Goal: Task Accomplishment & Management: Use online tool/utility

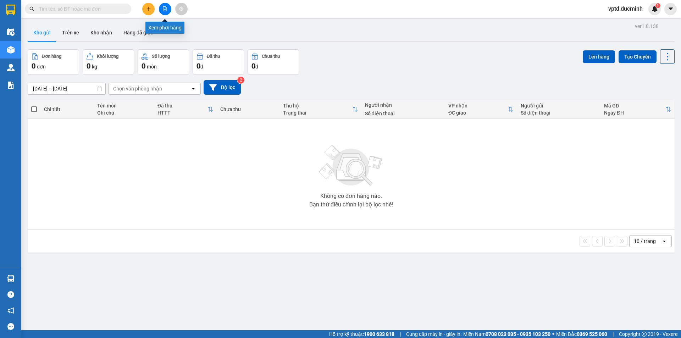
click at [165, 5] on button at bounding box center [165, 9] width 12 height 12
click at [167, 7] on icon "file-add" at bounding box center [165, 8] width 5 height 5
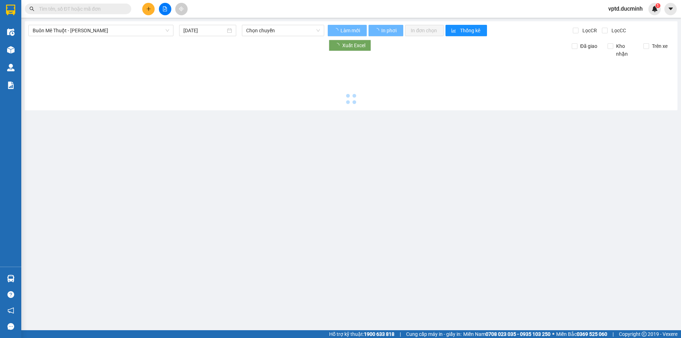
click at [167, 7] on icon "file-add" at bounding box center [165, 8] width 5 height 5
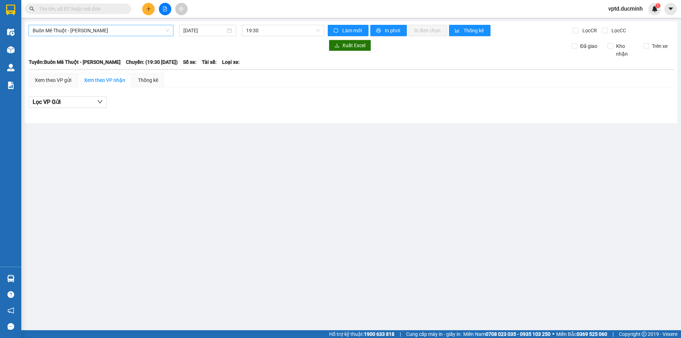
click at [151, 28] on span "Buôn Mê Thuột - [PERSON_NAME]" at bounding box center [101, 30] width 137 height 11
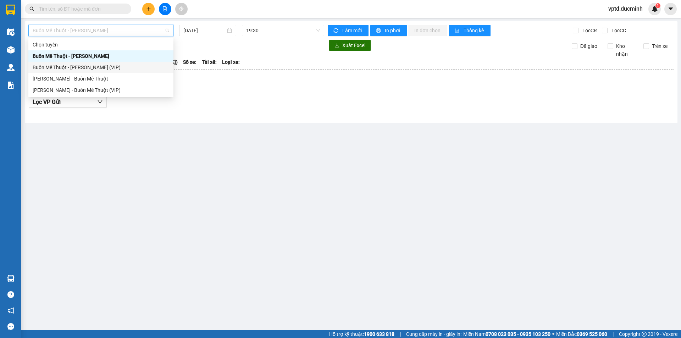
click at [97, 65] on div "Buôn Mê Thuột - [PERSON_NAME] (VIP)" at bounding box center [101, 68] width 137 height 8
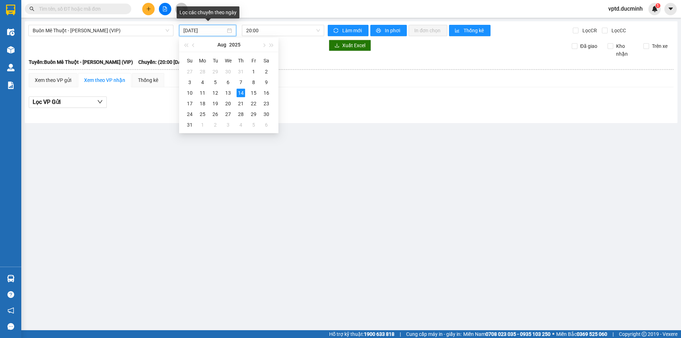
click at [185, 33] on input "[DATE]" at bounding box center [204, 31] width 42 height 8
click at [227, 91] on div "13" at bounding box center [228, 93] width 9 height 9
type input "[DATE]"
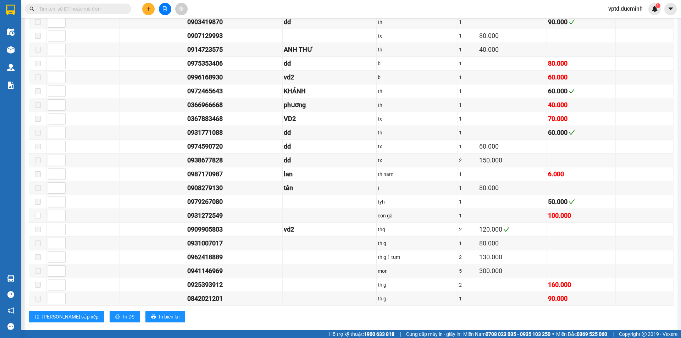
scroll to position [951, 0]
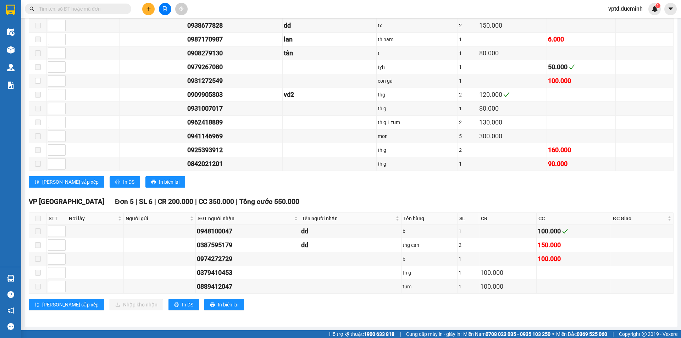
click at [81, 9] on input "text" at bounding box center [81, 9] width 84 height 8
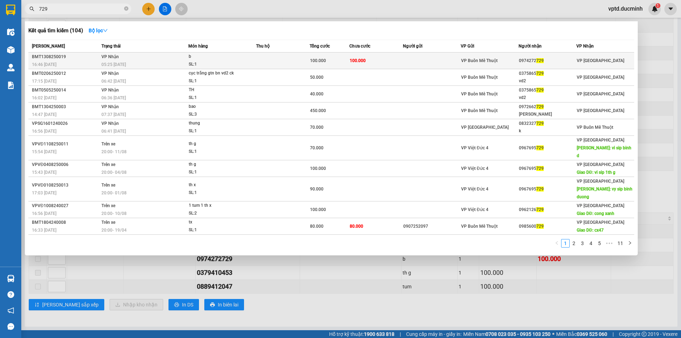
type input "729"
click at [534, 58] on div "0974272 729" at bounding box center [547, 60] width 57 height 7
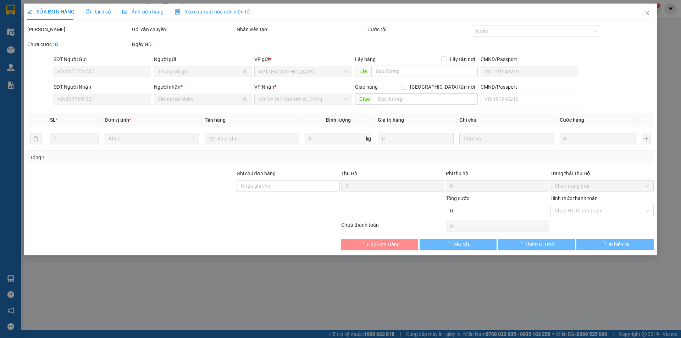
type input "0974272729"
type input "100.000"
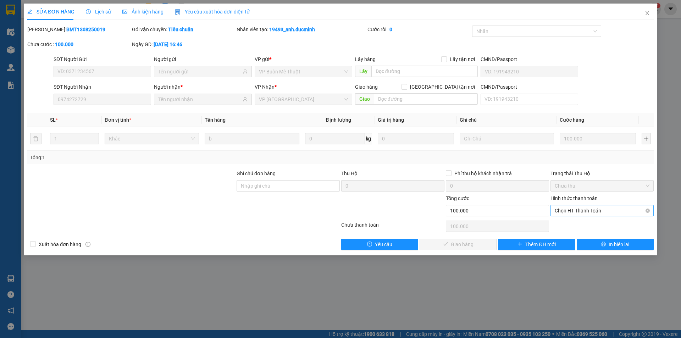
click at [593, 208] on span "Chọn HT Thanh Toán" at bounding box center [602, 210] width 95 height 11
click at [584, 221] on div "Tại văn phòng" at bounding box center [602, 225] width 95 height 8
type input "0"
click at [475, 241] on button "Giao hàng" at bounding box center [458, 244] width 77 height 11
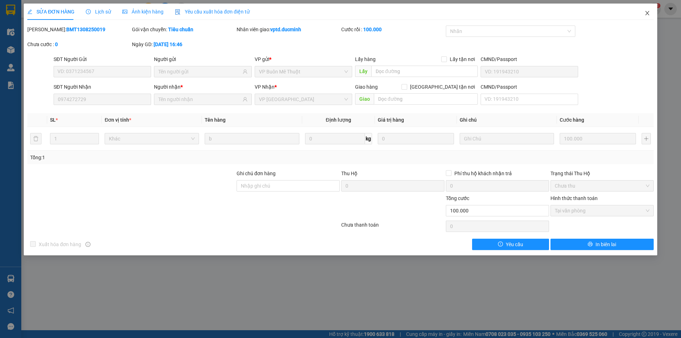
click at [645, 11] on icon "close" at bounding box center [648, 13] width 6 height 6
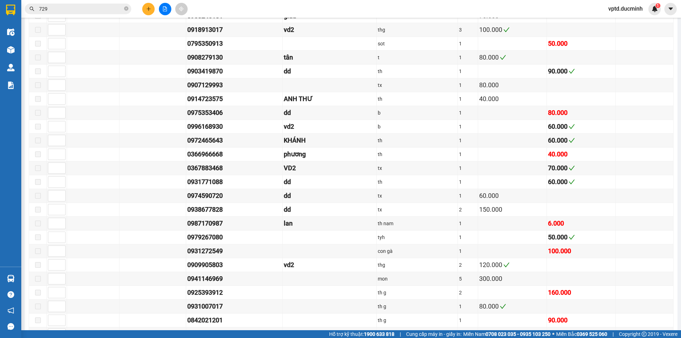
scroll to position [951, 0]
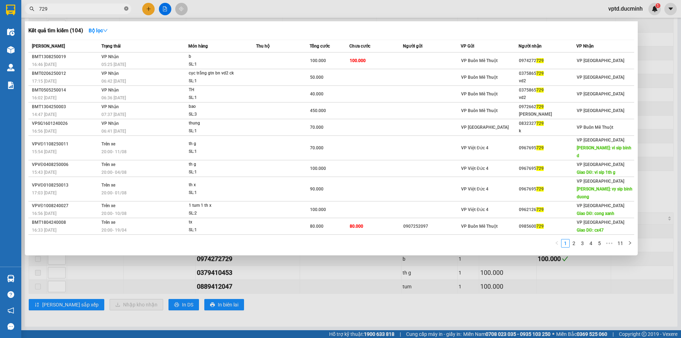
click at [125, 8] on icon "close-circle" at bounding box center [126, 8] width 4 height 4
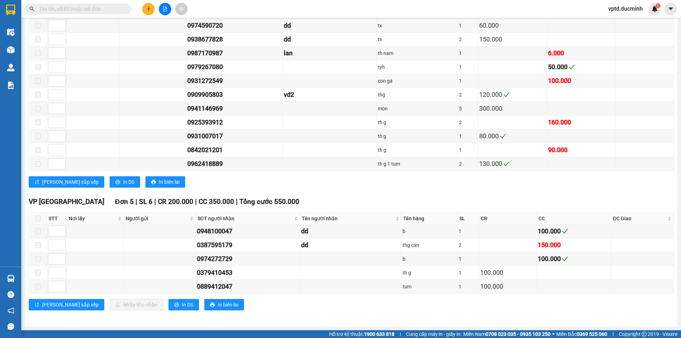
click at [52, 11] on input "text" at bounding box center [81, 9] width 84 height 8
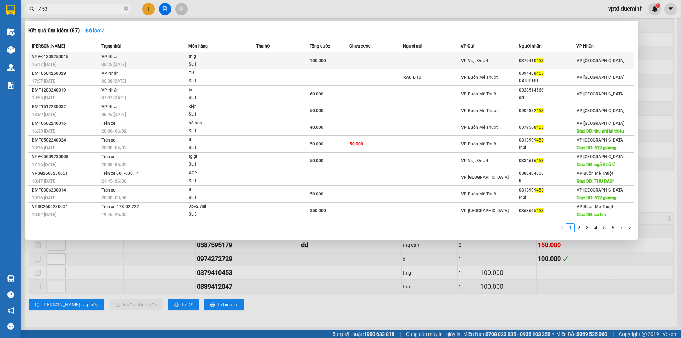
type input "453"
click at [541, 61] on span "453" at bounding box center [540, 60] width 7 height 5
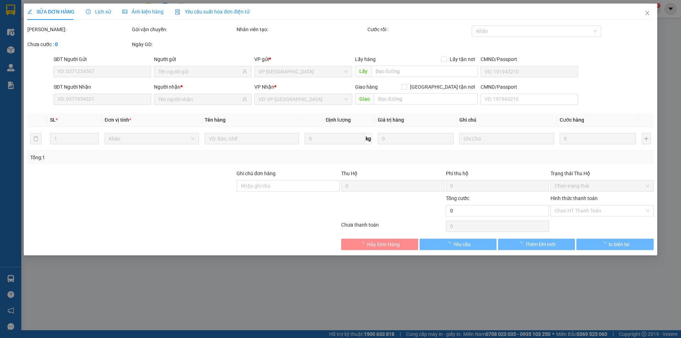
type input "0379410453"
type input "100.000"
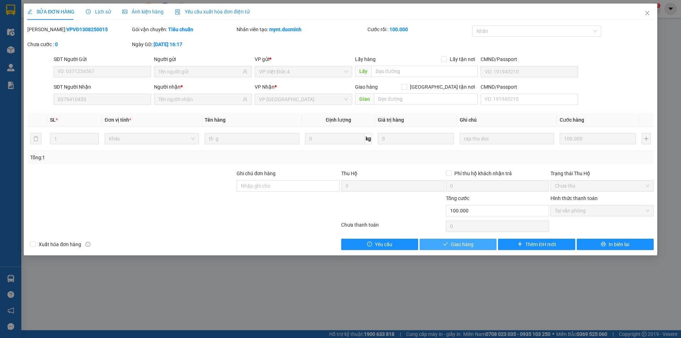
click at [462, 245] on span "Giao hàng" at bounding box center [462, 245] width 23 height 8
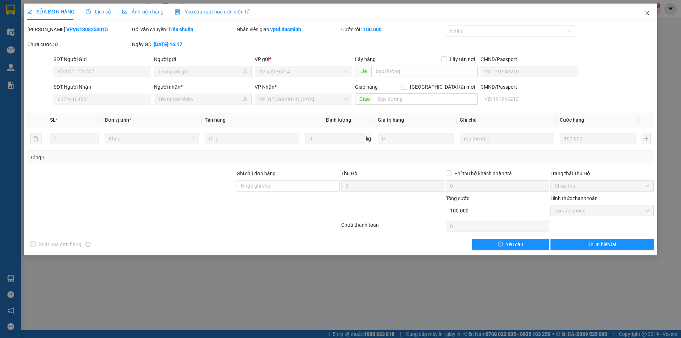
click at [648, 10] on span "Close" at bounding box center [648, 14] width 20 height 20
